Goal: Task Accomplishment & Management: Complete application form

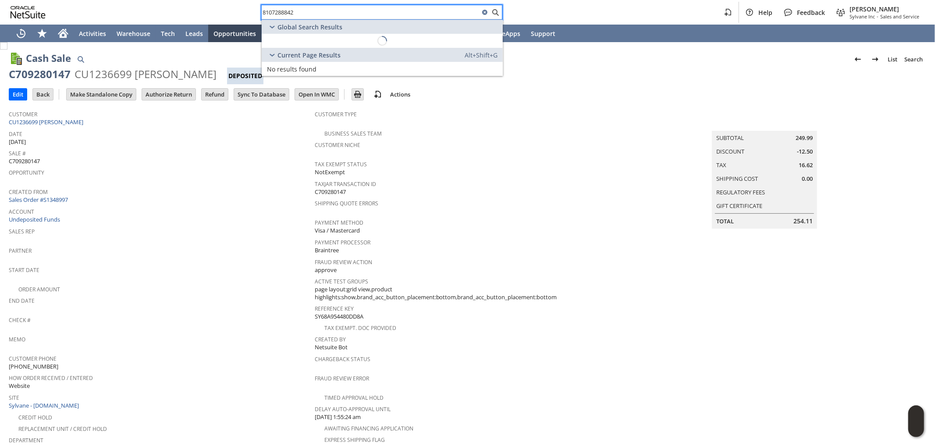
scroll to position [68, 0]
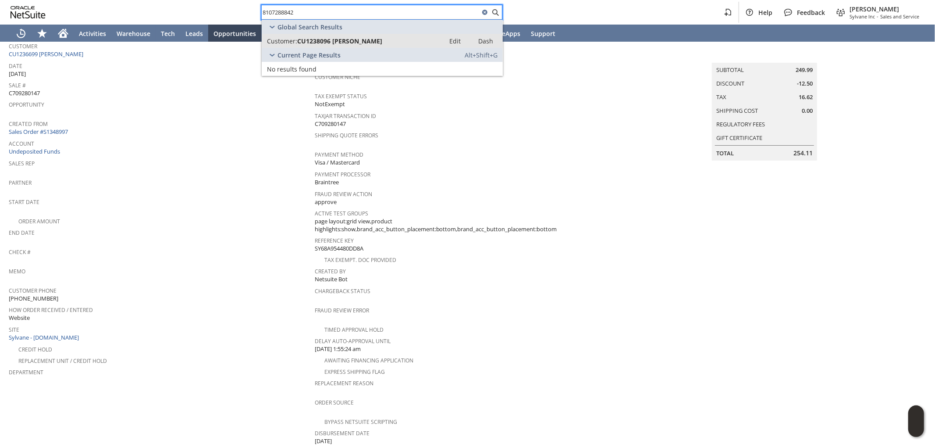
type input "8107288842"
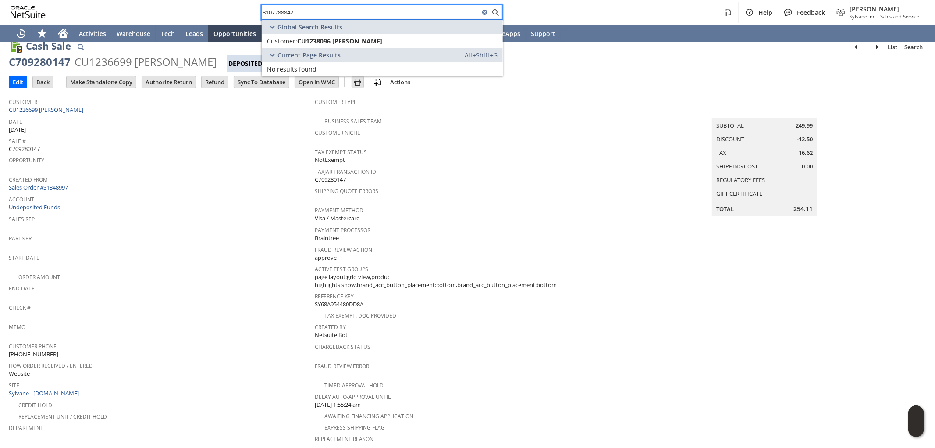
scroll to position [0, 0]
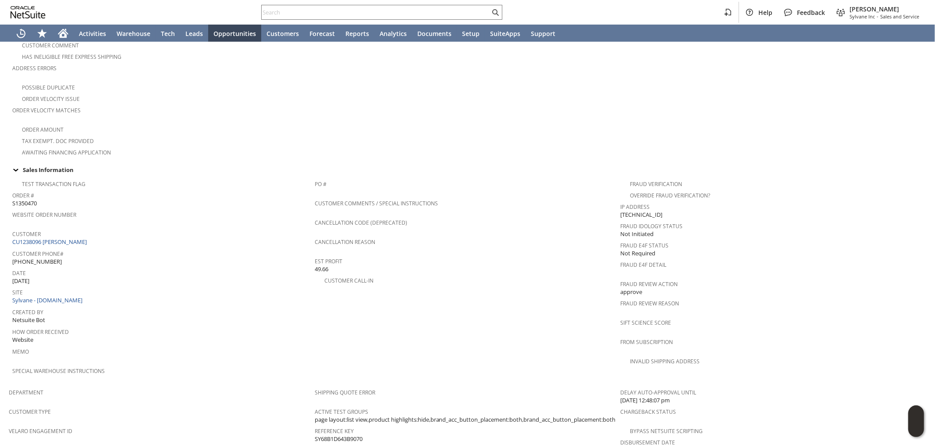
scroll to position [364, 0]
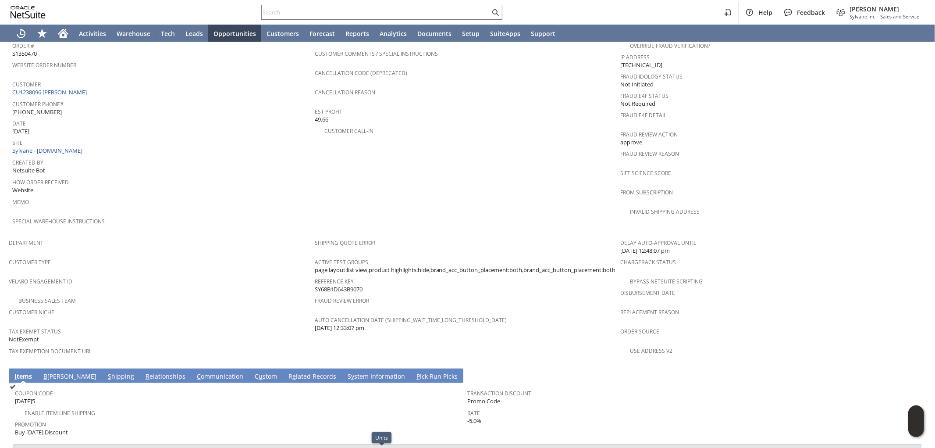
drag, startPoint x: 153, startPoint y: 390, endPoint x: 180, endPoint y: 388, distance: 27.3
click at [153, 418] on span "Promotion" at bounding box center [239, 423] width 449 height 10
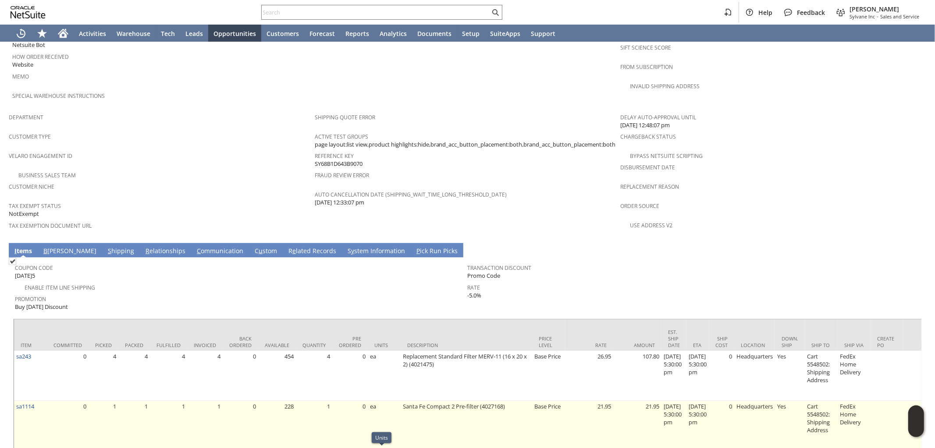
scroll to position [510, 0]
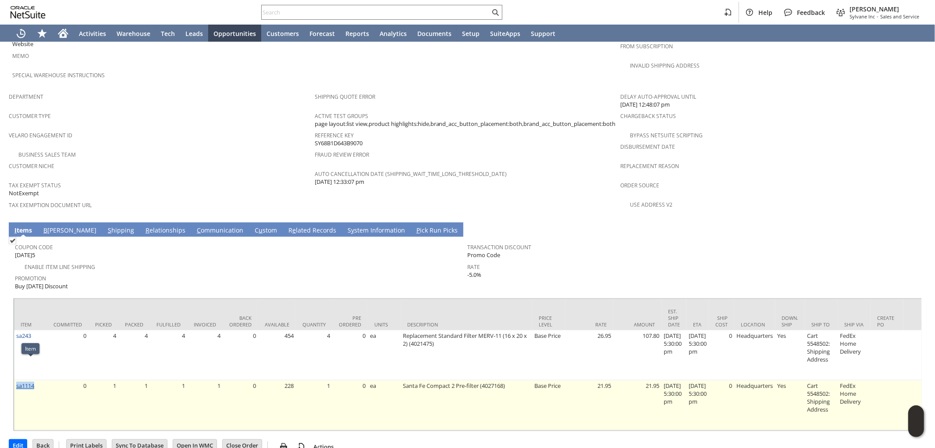
drag, startPoint x: 43, startPoint y: 367, endPoint x: 20, endPoint y: 366, distance: 23.3
click at [18, 380] on td "sa1114" at bounding box center [30, 405] width 33 height 50
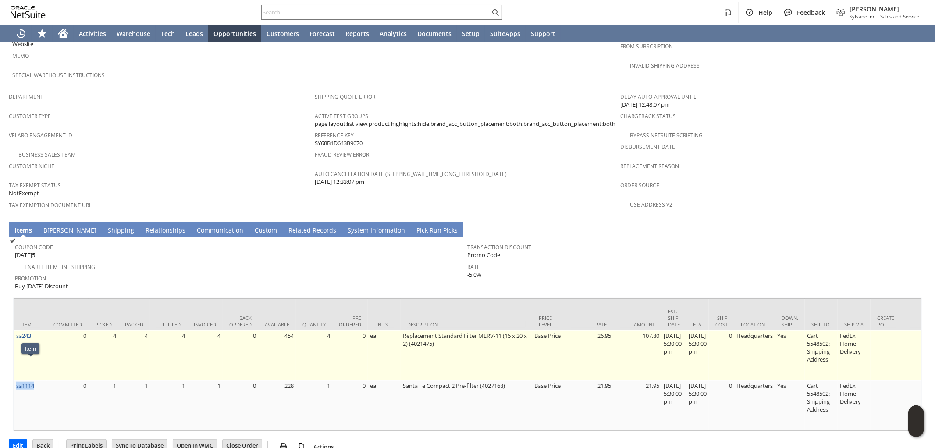
copy link "sa1114"
drag, startPoint x: 37, startPoint y: 309, endPoint x: 15, endPoint y: 310, distance: 21.5
click at [15, 330] on td "sa243" at bounding box center [30, 355] width 33 height 50
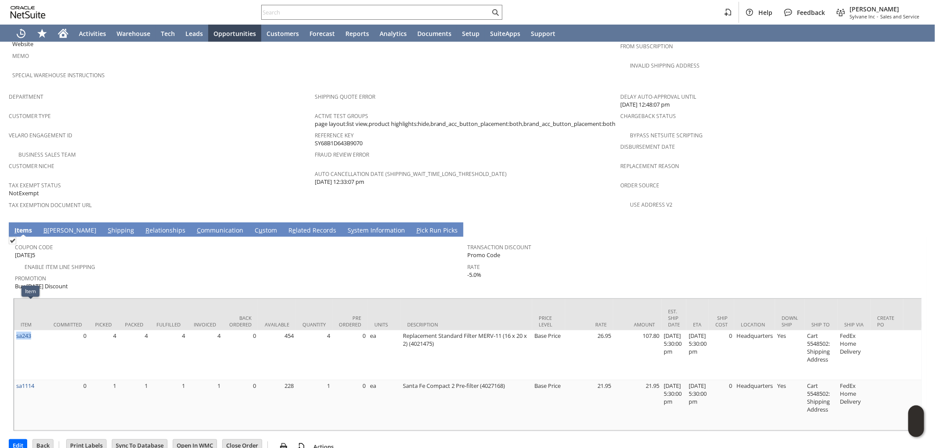
copy link "sa243"
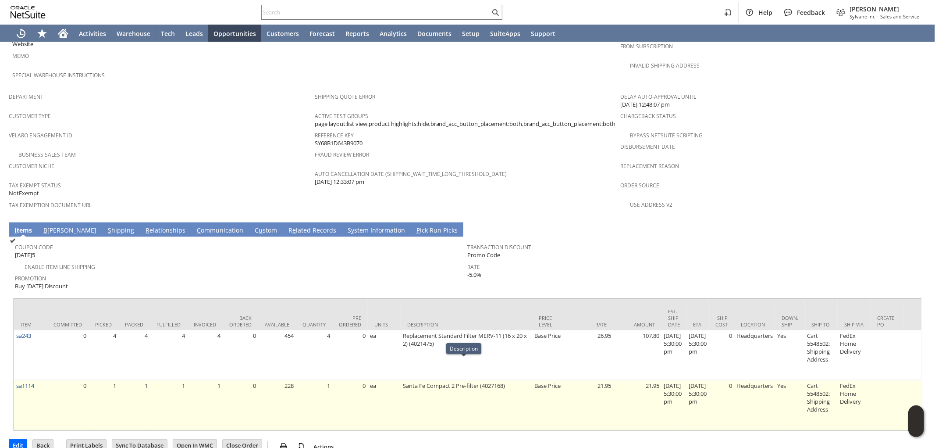
click at [421, 380] on td "Santa Fe Compact 2 Pre-filter (4027168)" at bounding box center [467, 405] width 132 height 50
drag, startPoint x: 39, startPoint y: 366, endPoint x: 14, endPoint y: 369, distance: 24.7
click at [14, 380] on td "sa1114" at bounding box center [30, 405] width 33 height 50
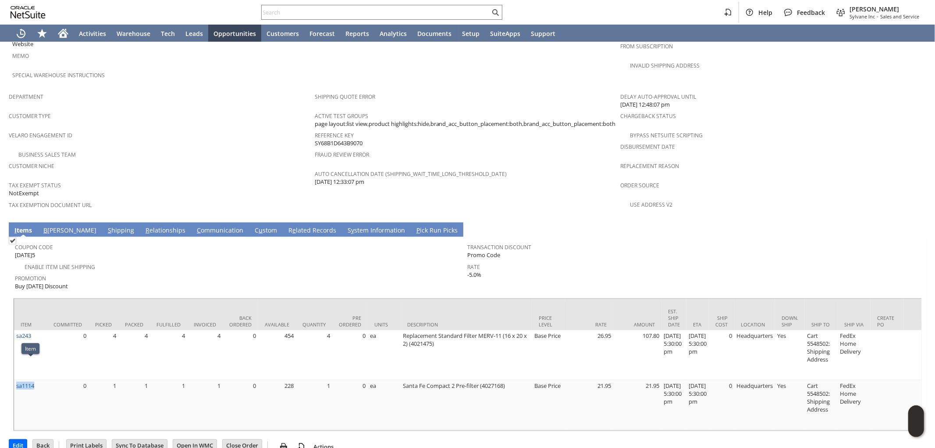
copy link "sa1114"
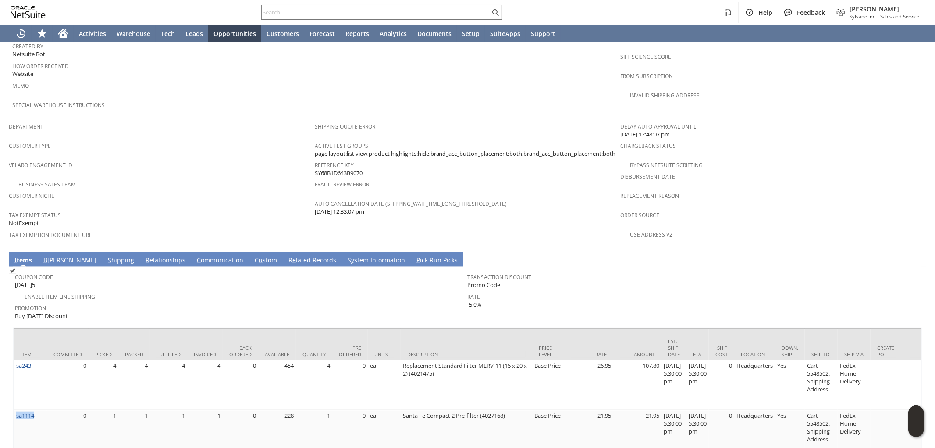
scroll to position [364, 0]
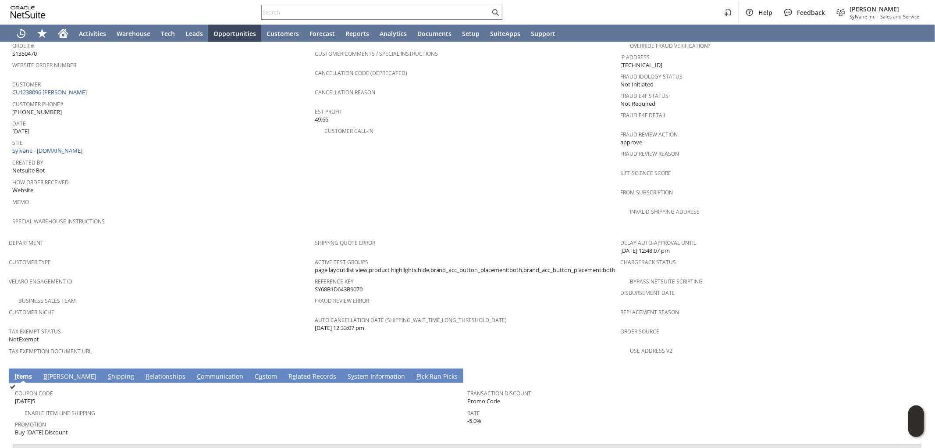
drag, startPoint x: 363, startPoint y: 274, endPoint x: 313, endPoint y: 275, distance: 50.0
click at [315, 275] on div "Reference Key SY68B1D643B9070" at bounding box center [466, 284] width 302 height 18
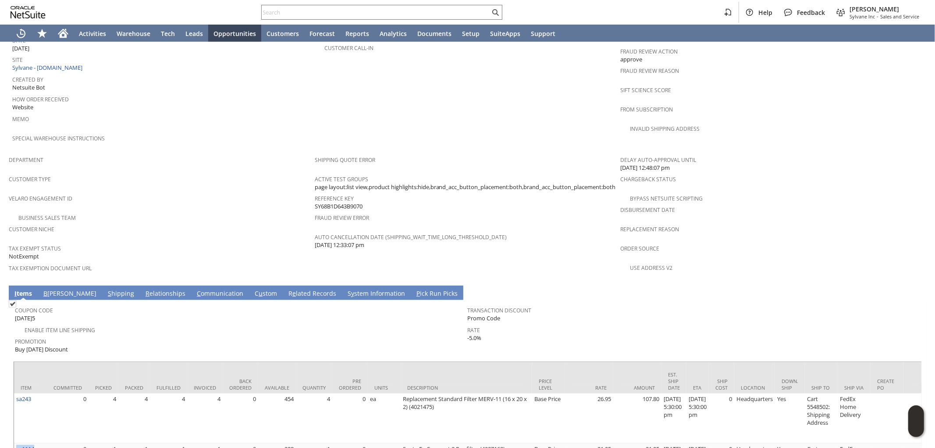
scroll to position [462, 0]
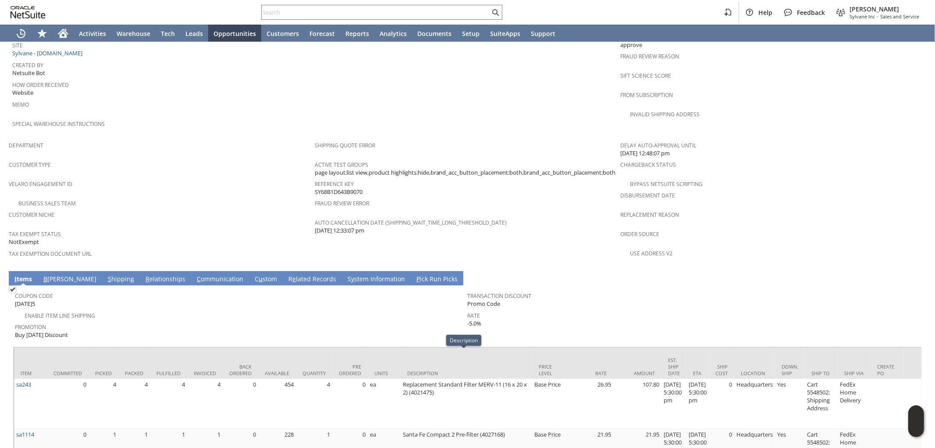
click at [379, 342] on div at bounding box center [467, 344] width 909 height 4
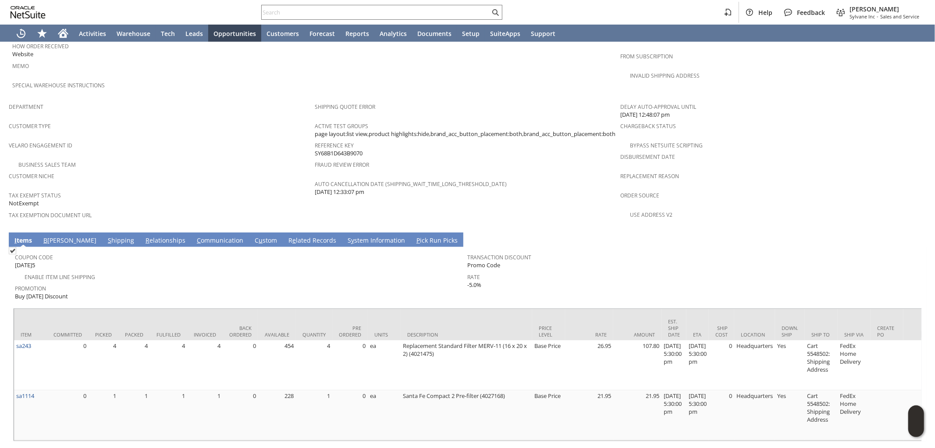
scroll to position [510, 0]
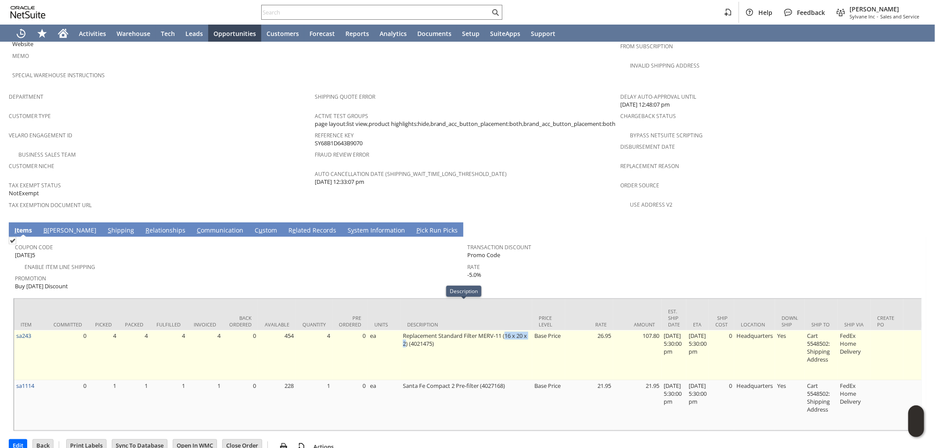
drag, startPoint x: 505, startPoint y: 307, endPoint x: 402, endPoint y: 316, distance: 103.0
click at [402, 330] on td "Replacement Standard Filter MERV-11 (16 x 20 x 2) (4021475)" at bounding box center [467, 355] width 132 height 50
copy td "16 x 20 x 2"
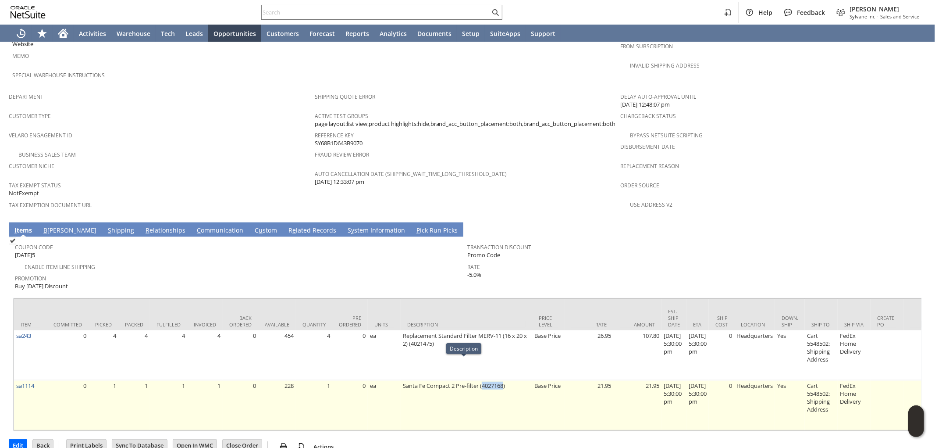
drag, startPoint x: 481, startPoint y: 365, endPoint x: 503, endPoint y: 361, distance: 22.4
click at [503, 380] on td "Santa Fe Compact 2 Pre-filter (4027168)" at bounding box center [467, 405] width 132 height 50
copy td "4027168"
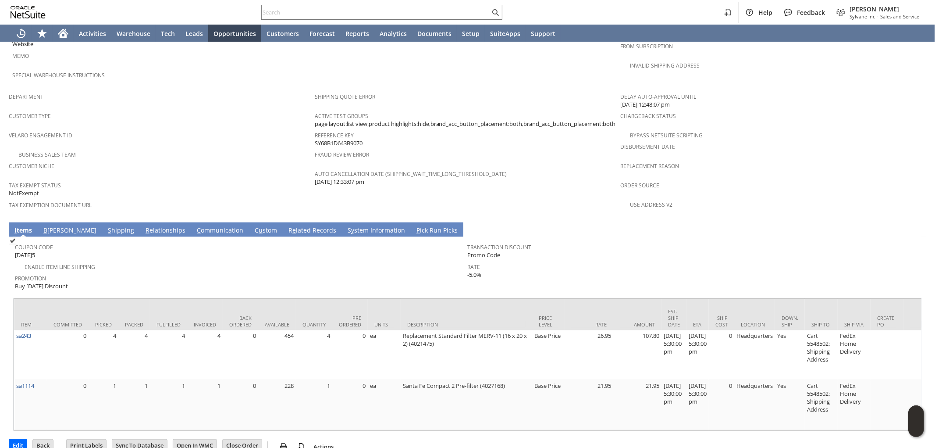
click at [287, 272] on div "Promotion Buy Today Discount" at bounding box center [239, 281] width 449 height 19
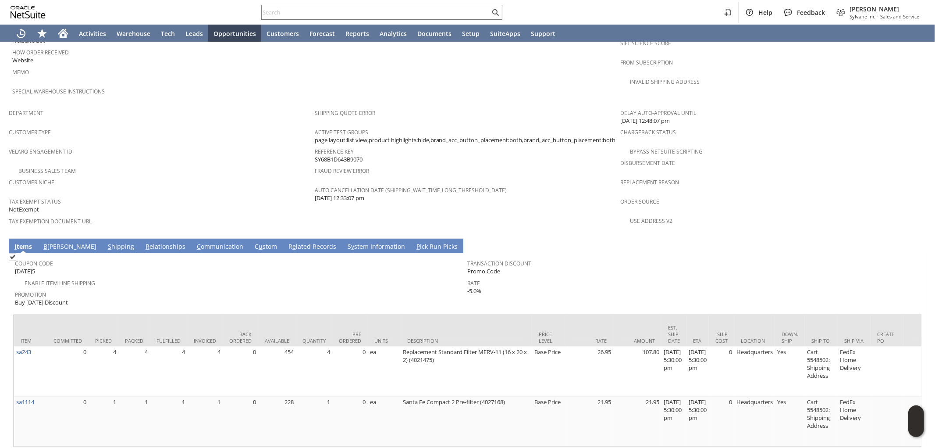
scroll to position [462, 0]
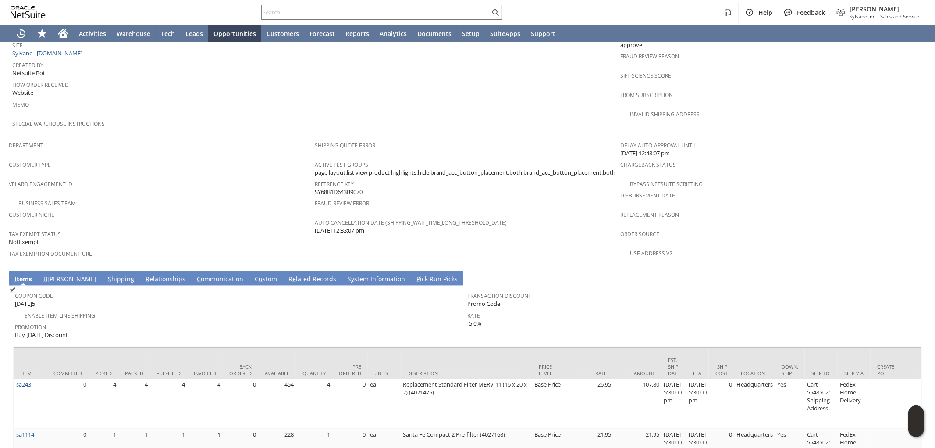
drag, startPoint x: 366, startPoint y: 174, endPoint x: 300, endPoint y: 181, distance: 66.2
click at [315, 178] on div "Reference Key SY68B1D643B9070" at bounding box center [466, 187] width 302 height 18
copy span "SY68B1D643B9070"
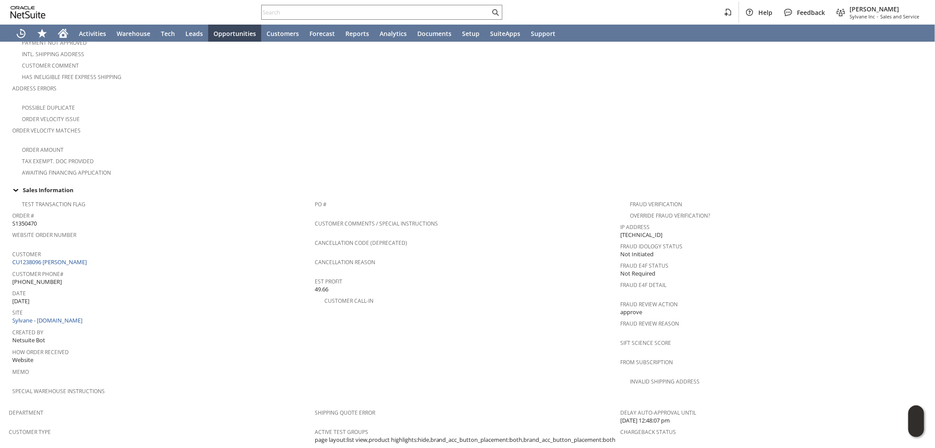
scroll to position [438, 0]
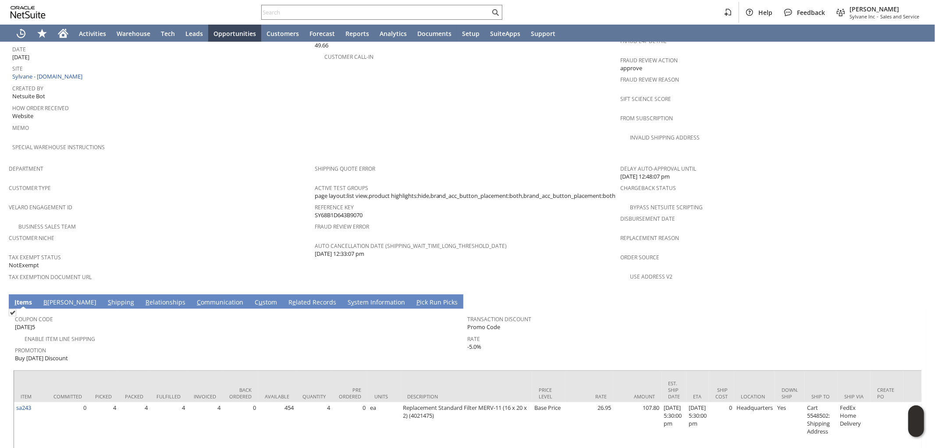
copy span "SY68B1D643B9070"
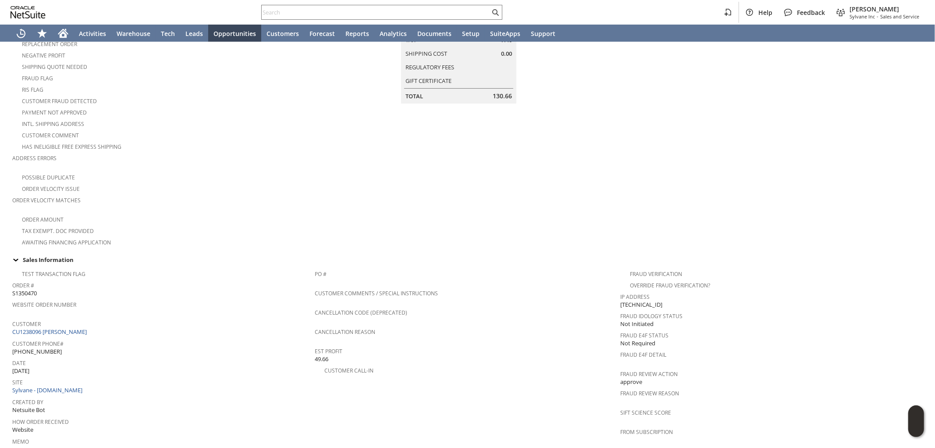
scroll to position [292, 0]
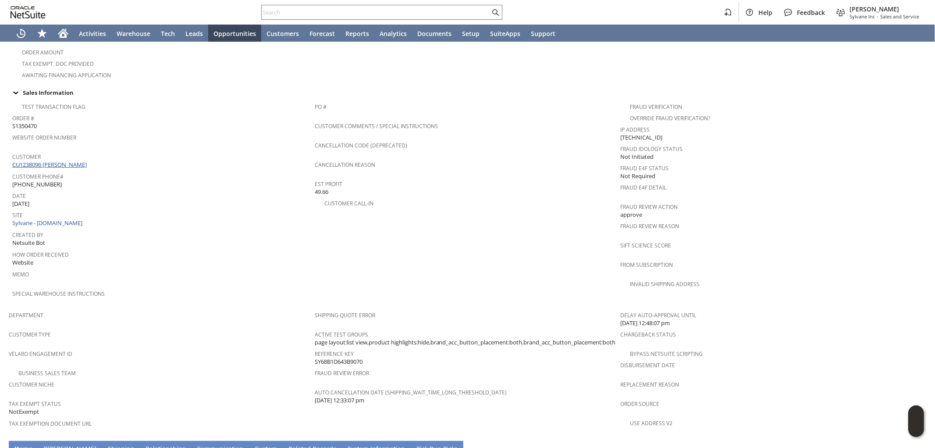
click at [53, 160] on link "CU1238096 [PERSON_NAME]" at bounding box center [50, 164] width 77 height 8
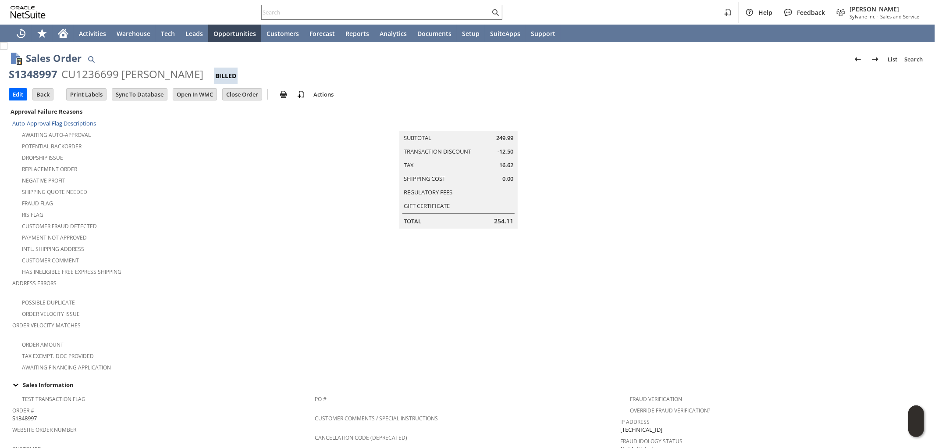
scroll to position [438, 0]
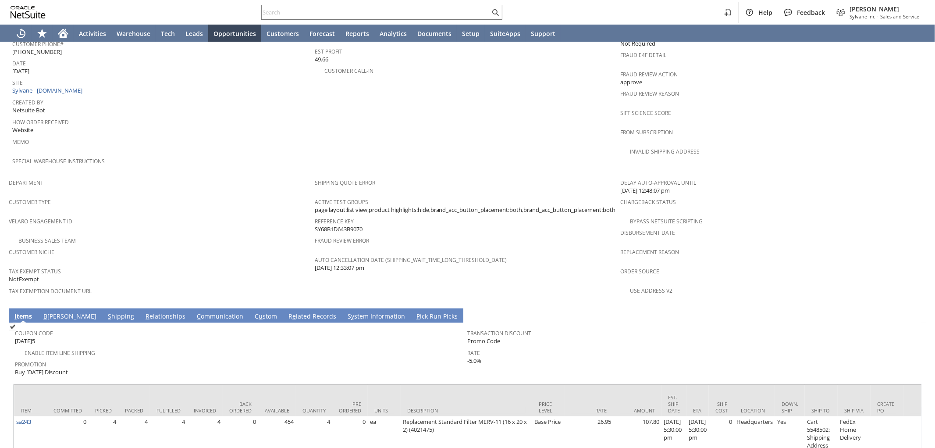
scroll to position [438, 0]
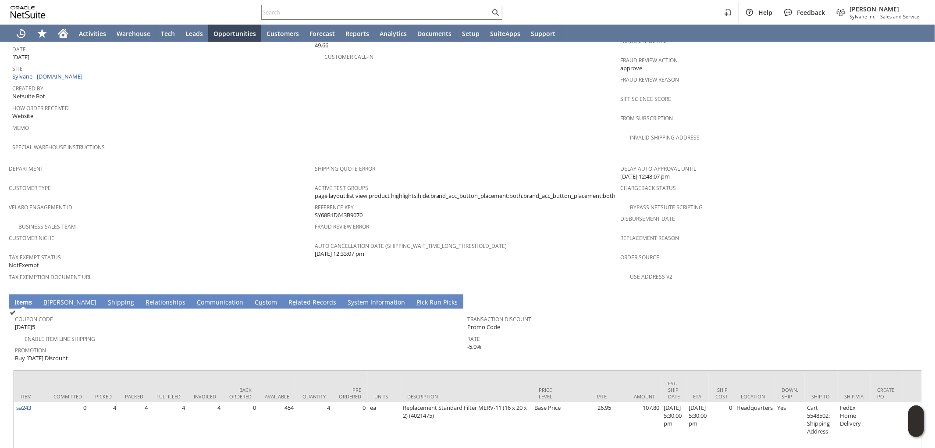
click at [50, 298] on link "B [PERSON_NAME]" at bounding box center [69, 303] width 57 height 10
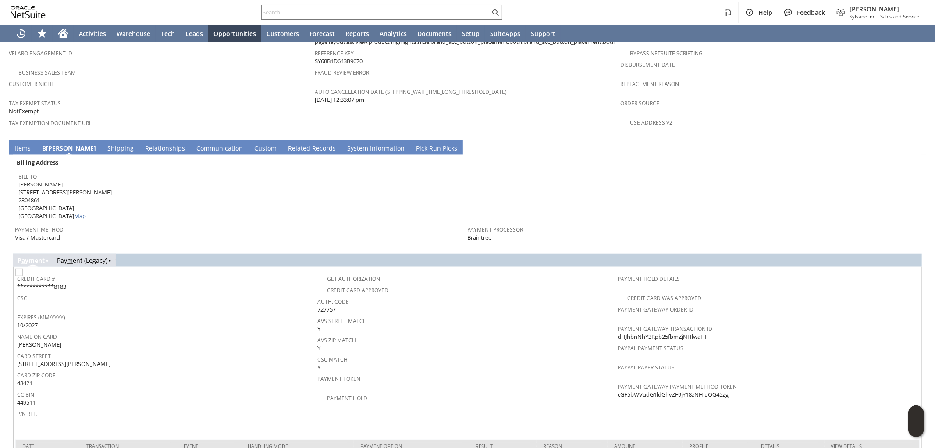
scroll to position [608, 0]
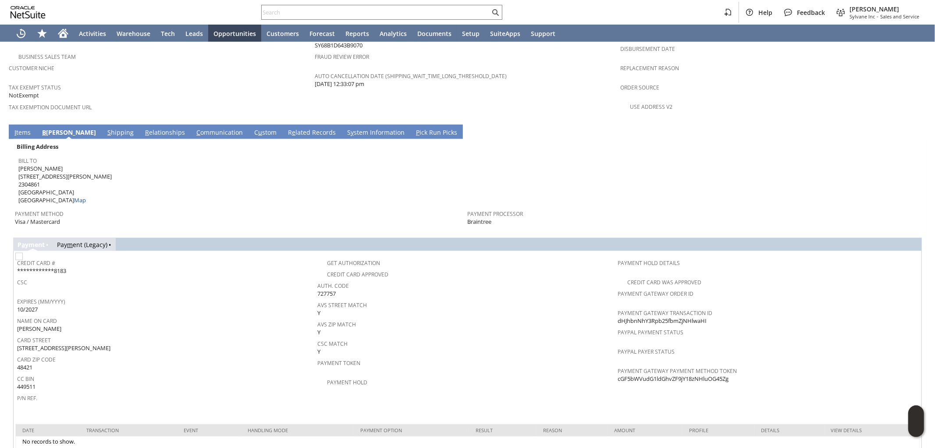
click at [28, 128] on link "I tems" at bounding box center [22, 133] width 21 height 10
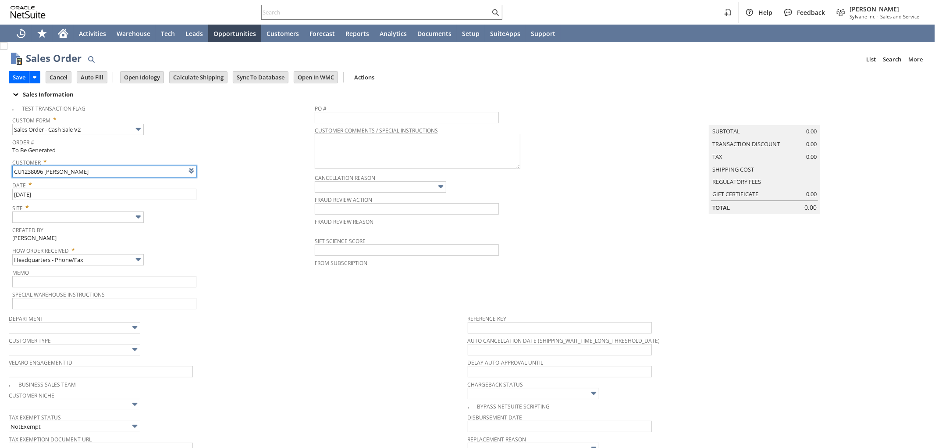
type input "Intelligent Recommendations ⁰"
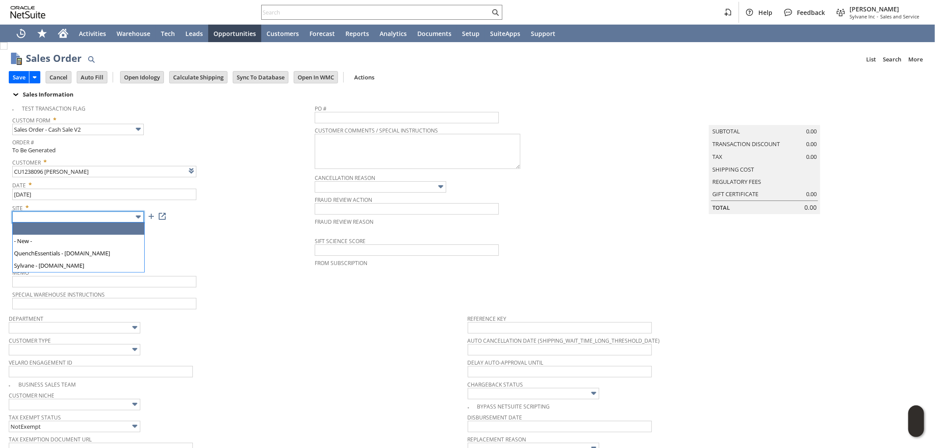
click at [93, 213] on input "text" at bounding box center [78, 216] width 132 height 11
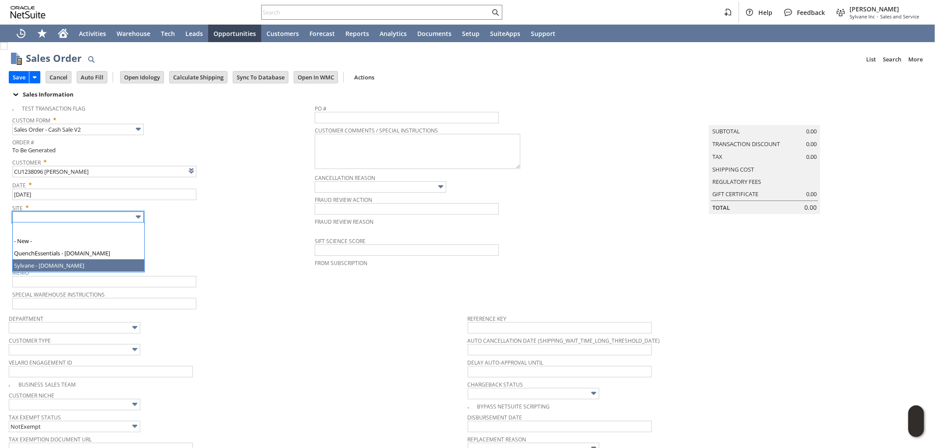
type input "Sylvane - [DOMAIN_NAME]"
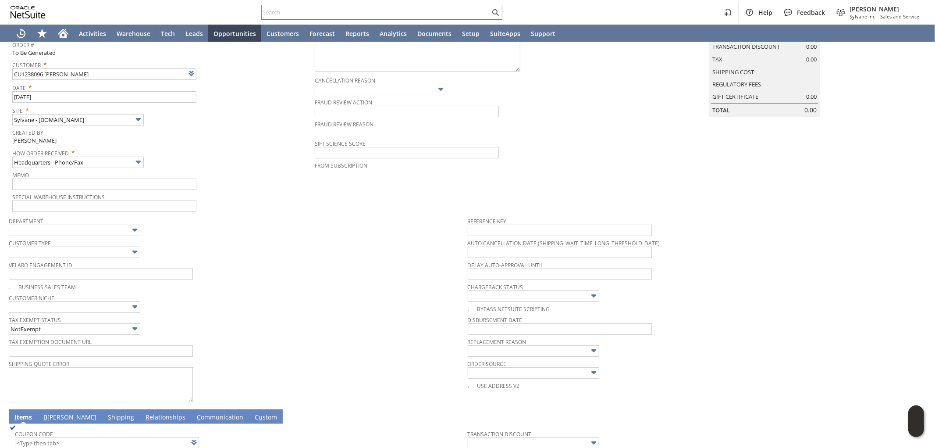
click at [327, 274] on div "Velaro Engagement ID" at bounding box center [236, 269] width 455 height 21
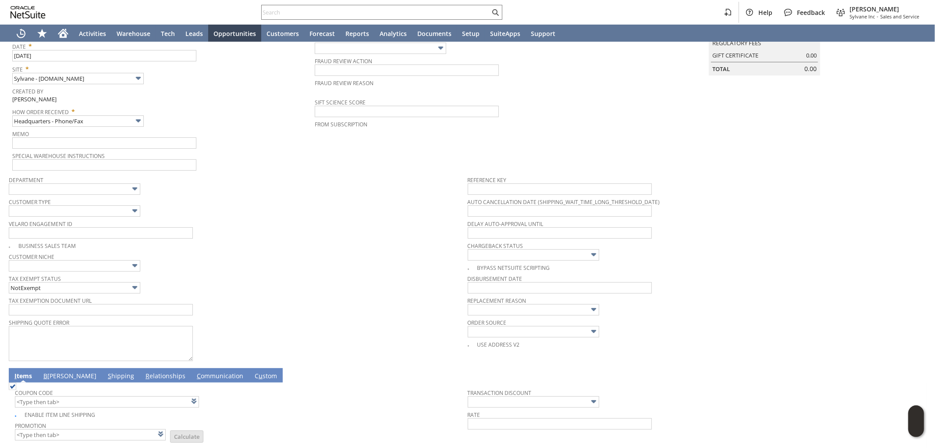
scroll to position [243, 0]
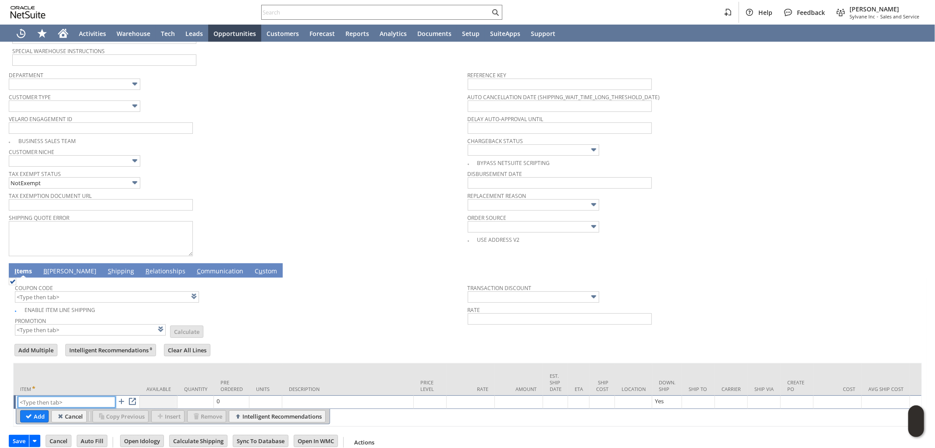
click at [68, 398] on input "text" at bounding box center [66, 401] width 97 height 11
paste input "sa1078"
type input "sa1078"
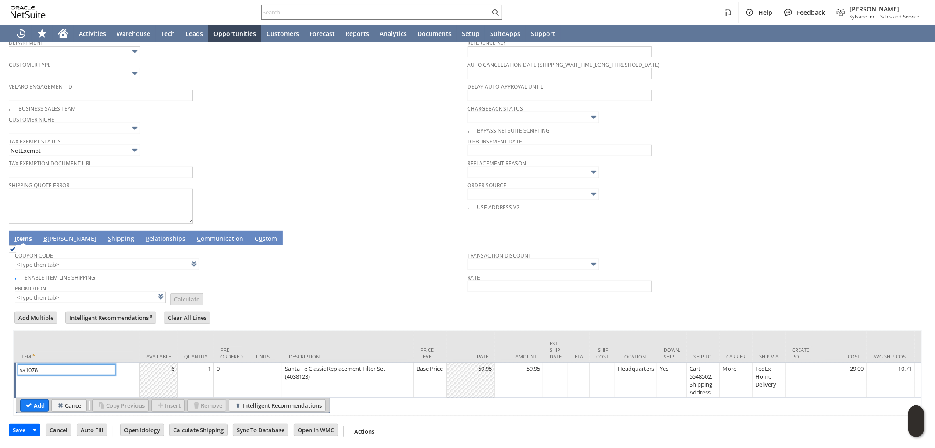
scroll to position [282, 0]
click at [35, 399] on input "Add" at bounding box center [35, 404] width 28 height 11
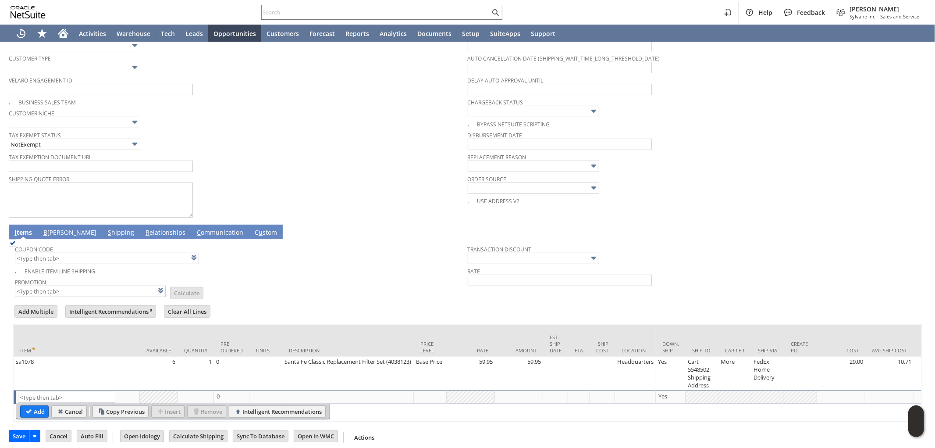
click at [55, 230] on link "B [PERSON_NAME]" at bounding box center [69, 233] width 57 height 10
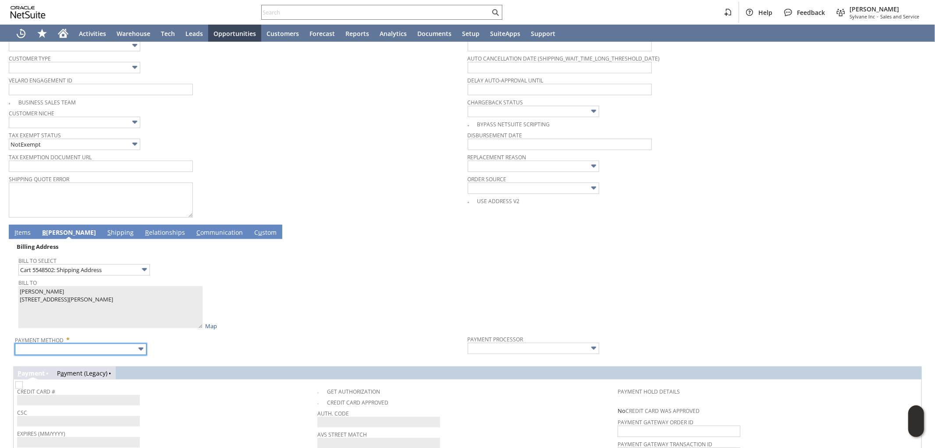
click at [101, 349] on input "text" at bounding box center [81, 348] width 132 height 11
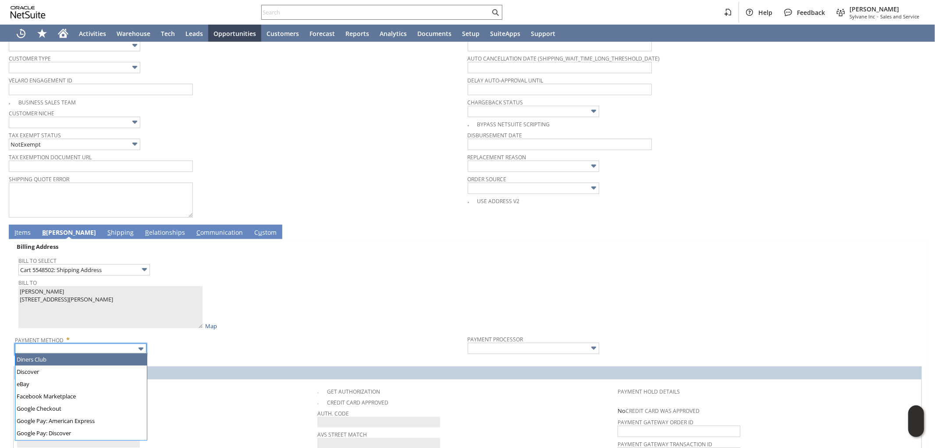
scroll to position [242, 0]
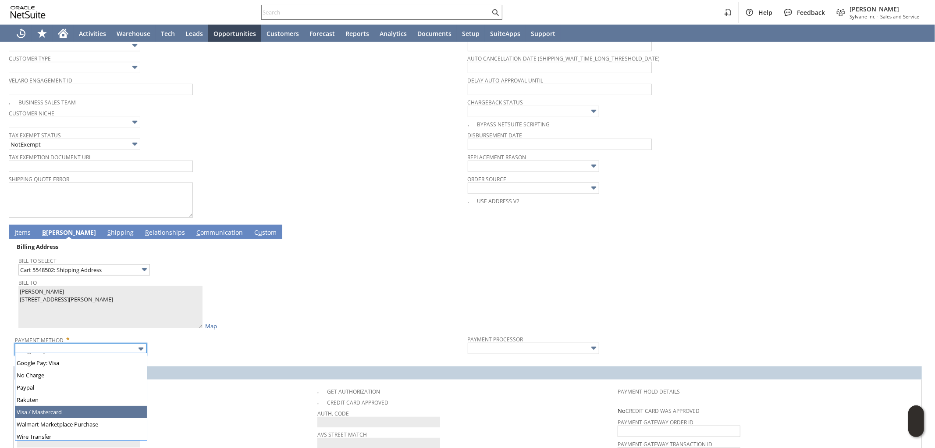
type input "Visa / Mastercard"
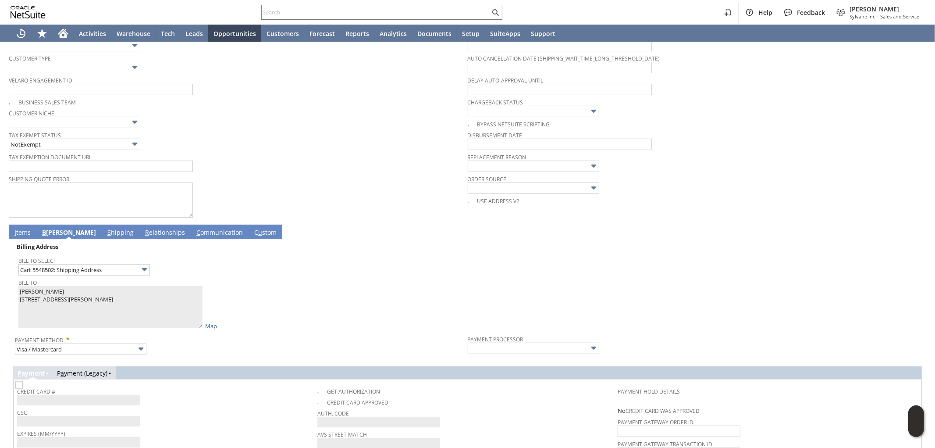
type input "Braintree"
checkbox input "true"
click at [253, 349] on div "Payment Method * Visa / Mastercard" at bounding box center [239, 344] width 449 height 22
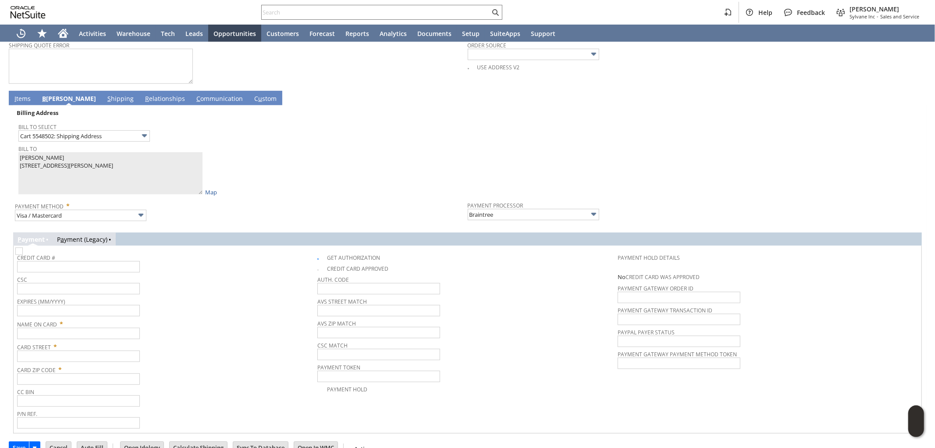
scroll to position [428, 0]
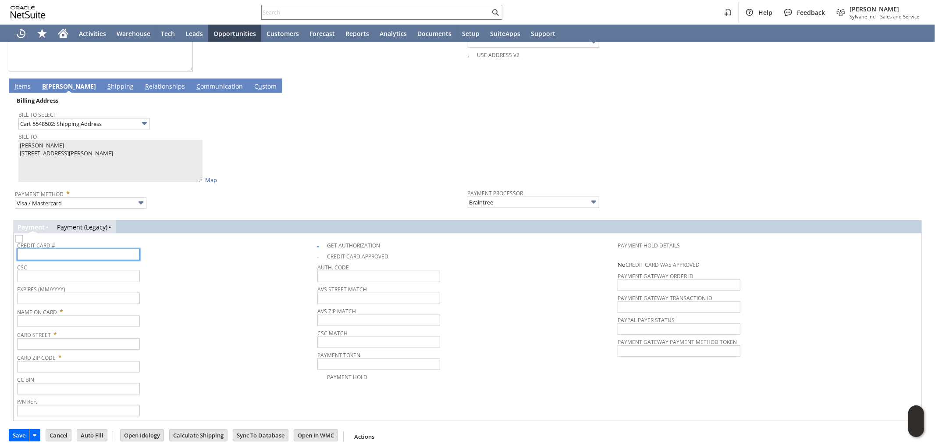
click at [64, 255] on input "text" at bounding box center [78, 254] width 123 height 11
type input "4495112048788183"
click at [69, 271] on input "text" at bounding box center [78, 276] width 123 height 11
click at [58, 277] on input "text" at bounding box center [78, 276] width 123 height 11
type input "025"
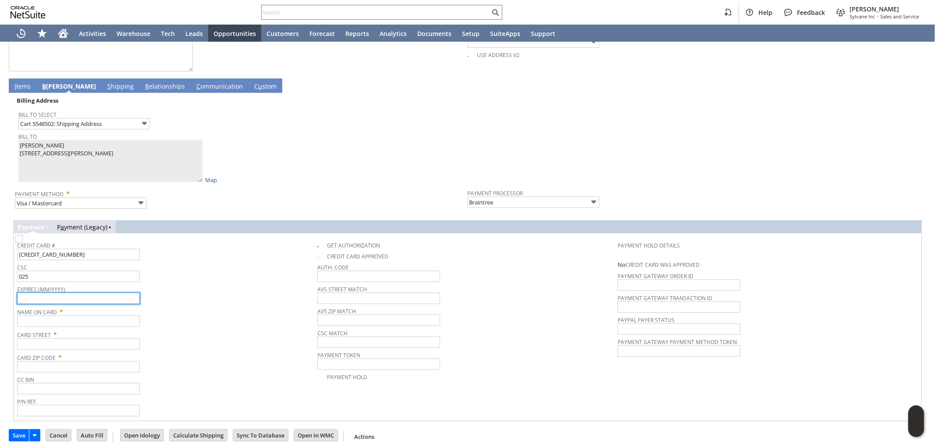
click at [62, 297] on input "text" at bounding box center [78, 297] width 123 height 11
type input "10/2027"
click at [4, 147] on div "Sales Order List Search More Add To Shortcuts Go Save Save Save & Fulfill Save …" at bounding box center [467, 33] width 935 height 839
click at [52, 321] on input "text" at bounding box center [78, 320] width 123 height 11
paste input "[PERSON_NAME]"
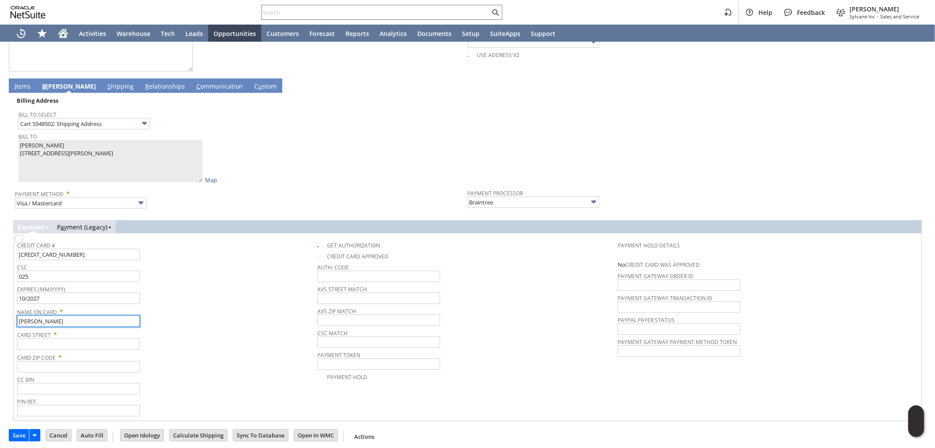
type input "[PERSON_NAME]"
click at [16, 153] on td "Bill To Select Cart 5548502: Shipping Address Bill To ronald j clark 4085 Peter…" at bounding box center [241, 145] width 453 height 78
click at [75, 341] on input "text" at bounding box center [78, 343] width 123 height 11
paste input "[STREET_ADDRESS][PERSON_NAME]"
type input "[STREET_ADDRESS][PERSON_NAME]"
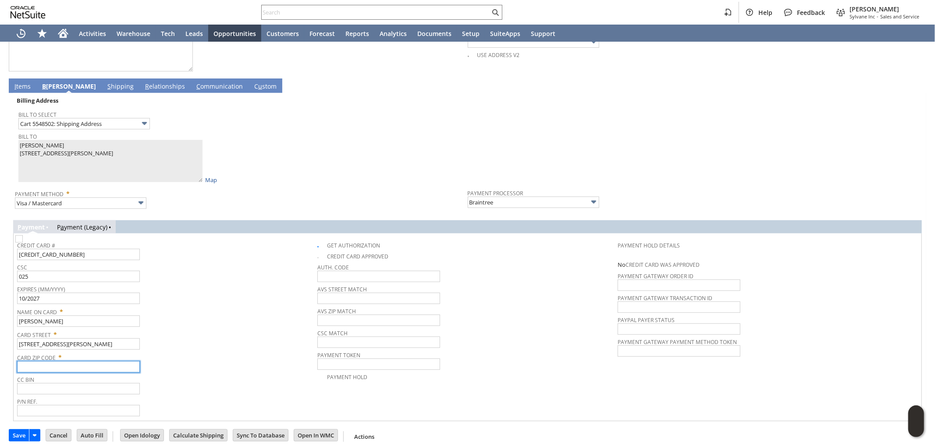
click at [79, 366] on input "text" at bounding box center [78, 366] width 123 height 11
paste input "48421"
type input "48421"
click at [229, 366] on div "Card Zip Code * 48421" at bounding box center [165, 361] width 296 height 22
click at [27, 85] on link "I tems" at bounding box center [22, 87] width 21 height 10
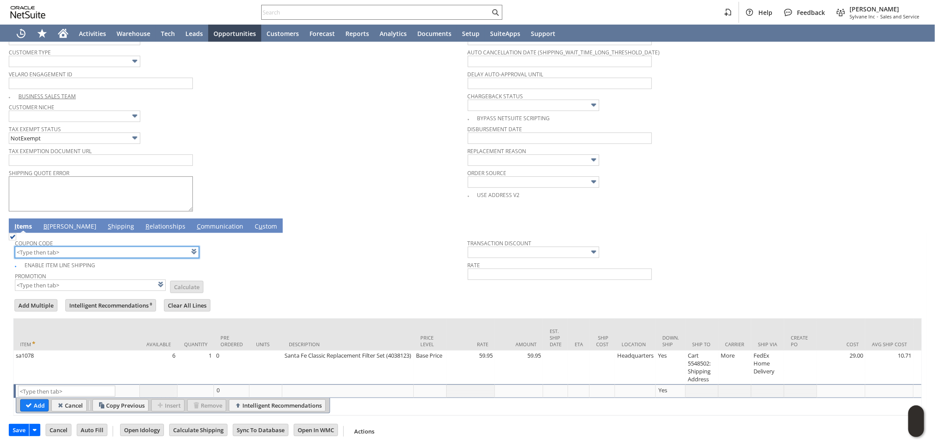
scroll to position [294, 0]
click at [54, 222] on link "B [PERSON_NAME]" at bounding box center [69, 227] width 57 height 10
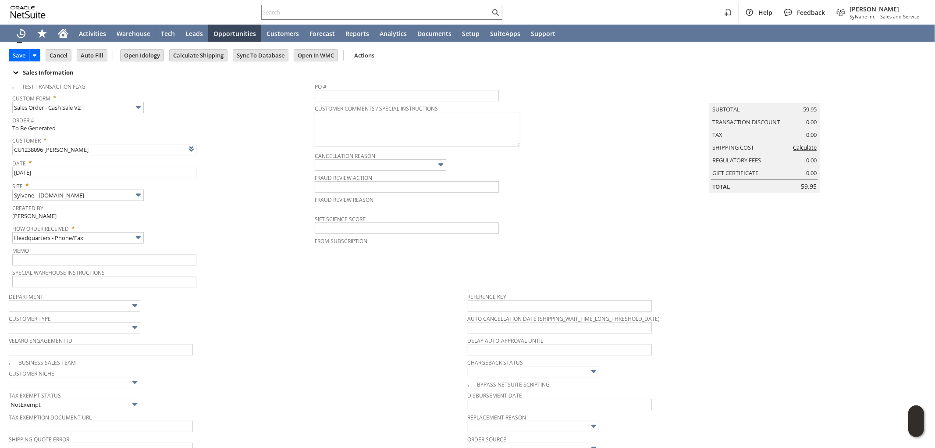
scroll to position [0, 0]
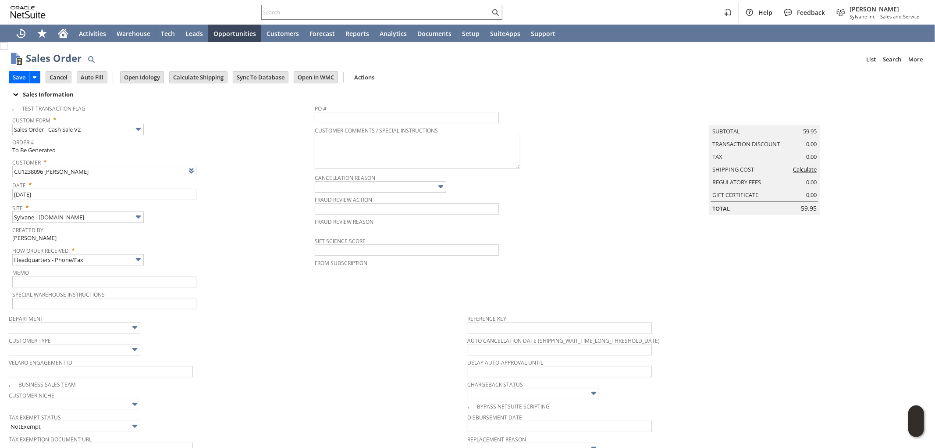
click at [802, 173] on link "Calculate" at bounding box center [805, 169] width 24 height 8
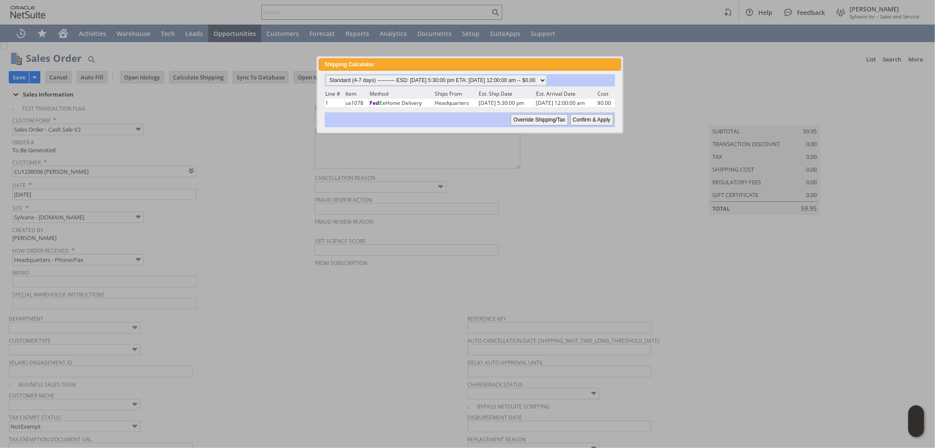
drag, startPoint x: 430, startPoint y: 53, endPoint x: 432, endPoint y: 66, distance: 12.9
click at [432, 66] on div "Shipping Calculator close" at bounding box center [470, 64] width 302 height 12
click at [595, 118] on input "Confirm & Apply" at bounding box center [591, 119] width 43 height 11
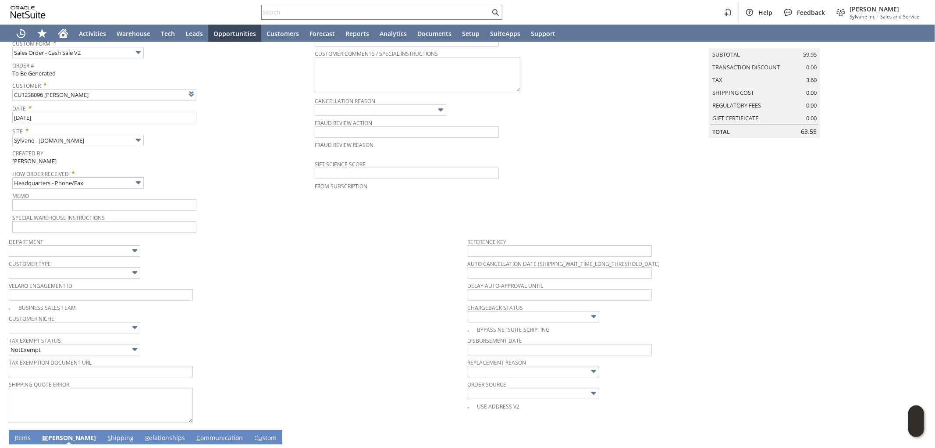
scroll to position [243, 0]
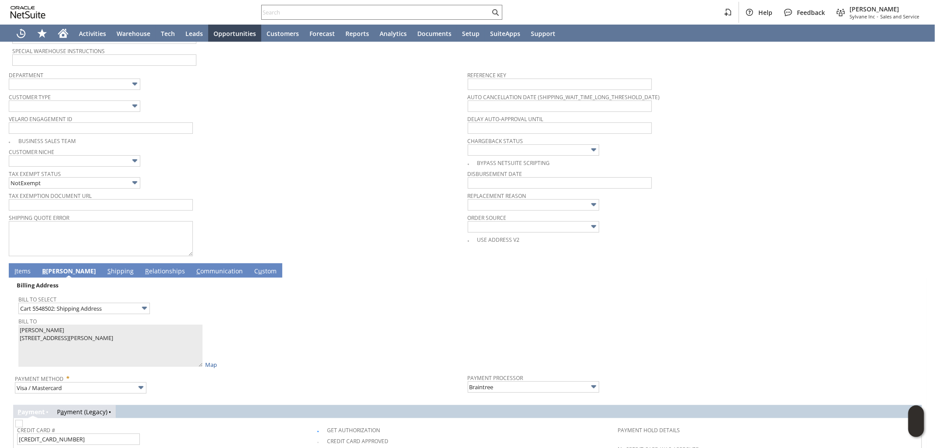
click at [749, 239] on div "Use Address V2" at bounding box center [697, 238] width 459 height 10
click at [534, 373] on span "Payment Processor" at bounding box center [692, 376] width 449 height 10
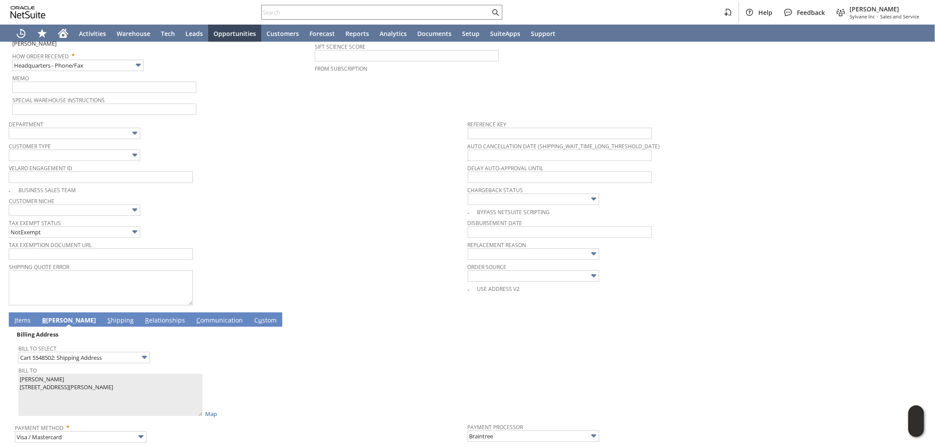
scroll to position [195, 0]
click at [21, 318] on link "I tems" at bounding box center [22, 320] width 21 height 10
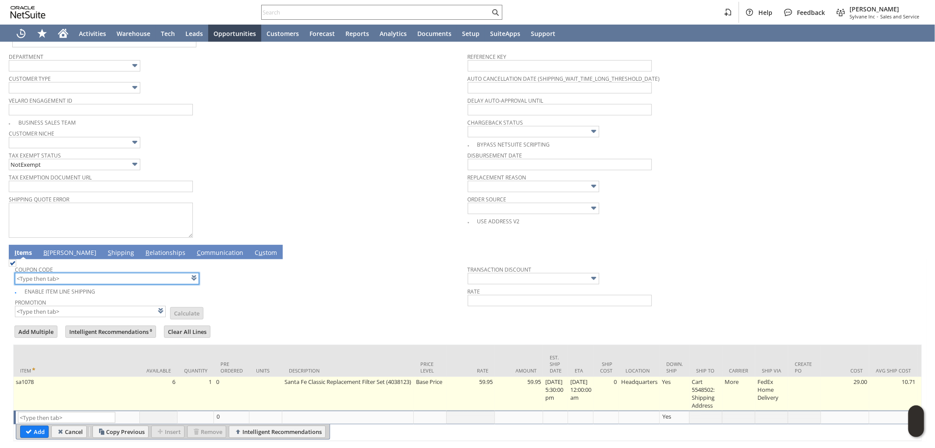
scroll to position [293, 0]
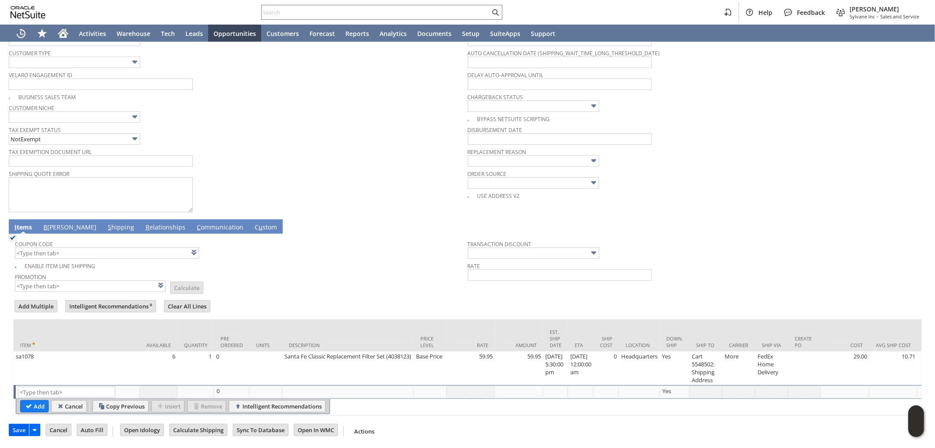
click at [16, 428] on input "Save" at bounding box center [19, 429] width 20 height 11
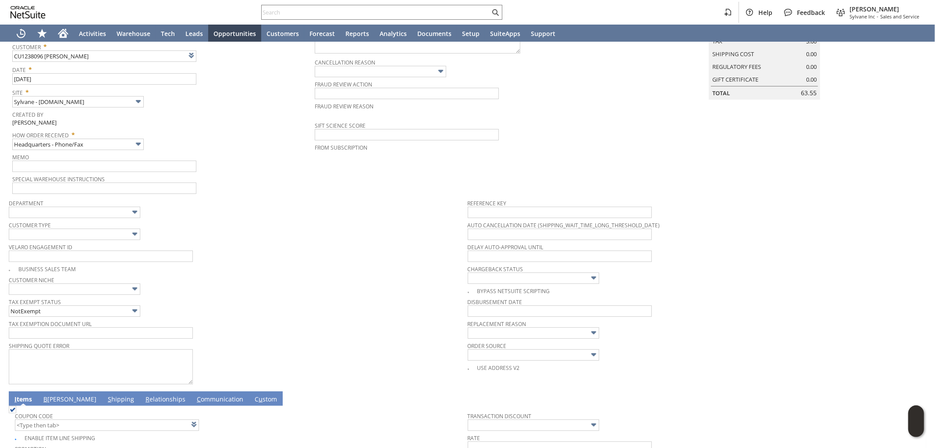
scroll to position [1, 0]
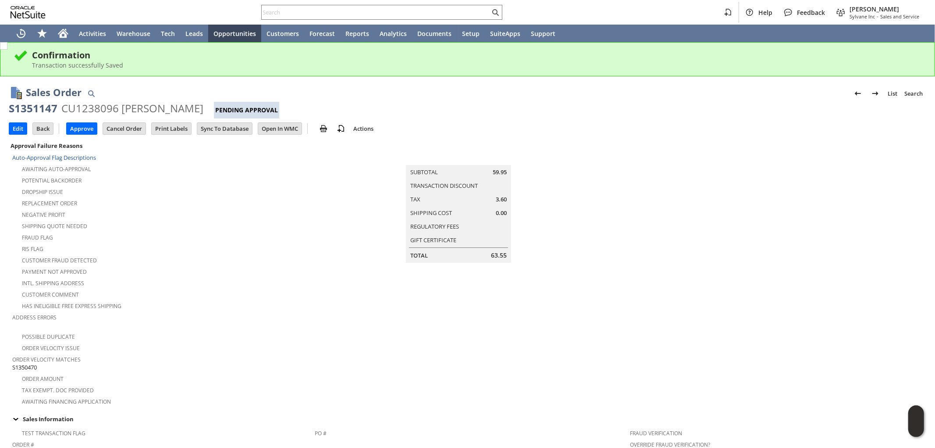
click at [15, 111] on div "S1351147" at bounding box center [33, 108] width 49 height 14
click at [15, 110] on div "S1351147" at bounding box center [33, 108] width 49 height 14
drag, startPoint x: 54, startPoint y: 107, endPoint x: 159, endPoint y: 225, distance: 158.1
click at [11, 108] on div "S1351147" at bounding box center [33, 108] width 49 height 14
click at [161, 237] on div "Fraud Flag" at bounding box center [163, 236] width 303 height 11
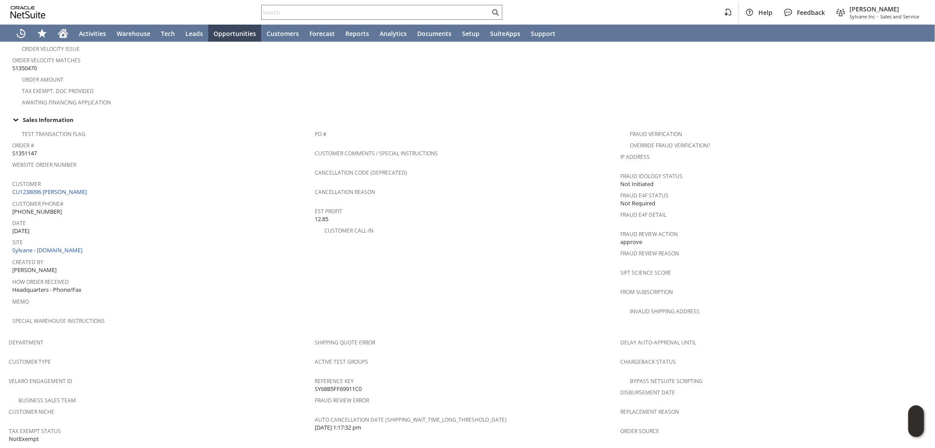
scroll to position [472, 0]
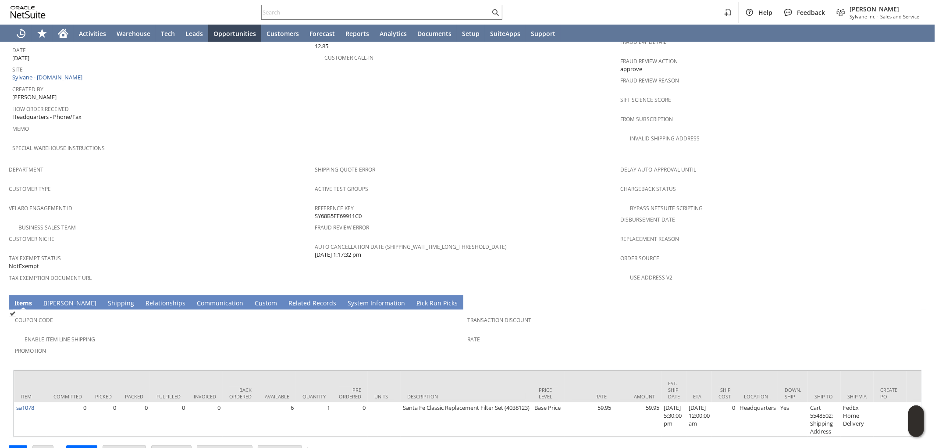
click at [54, 299] on link "B [PERSON_NAME]" at bounding box center [69, 304] width 57 height 10
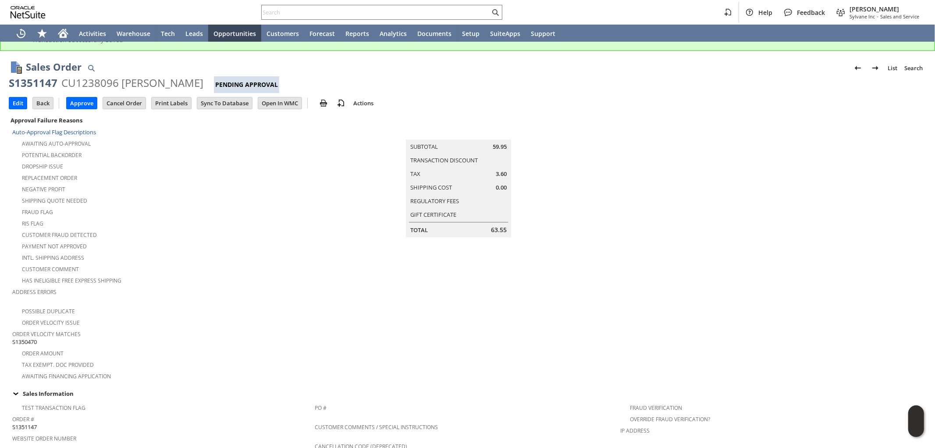
scroll to position [0, 0]
